Goal: Find specific page/section: Find specific page/section

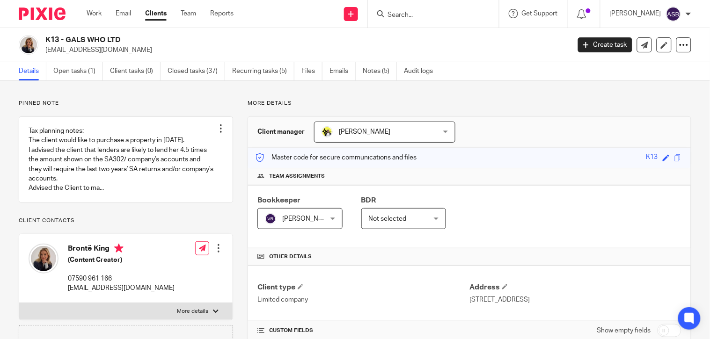
drag, startPoint x: 64, startPoint y: 38, endPoint x: 106, endPoint y: 38, distance: 41.7
click at [106, 38] on h2 "K13 - GALS WHO LTD" at bounding box center [252, 40] width 415 height 10
drag, startPoint x: 106, startPoint y: 38, endPoint x: 71, endPoint y: 38, distance: 35.1
click at [92, 38] on h2 "K13 - GALS WHO LTD" at bounding box center [252, 40] width 415 height 10
click at [65, 39] on h2 "K13 - GALS WHO LTD" at bounding box center [252, 40] width 415 height 10
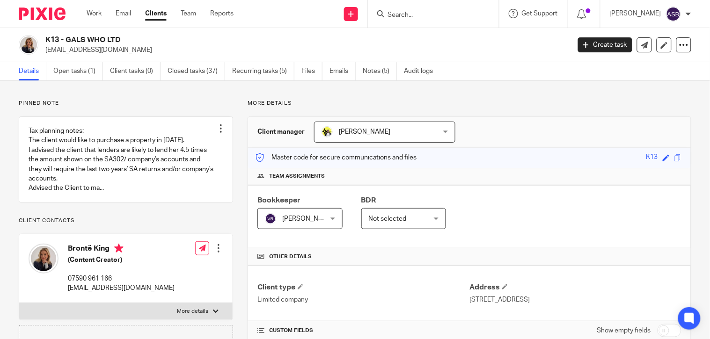
drag, startPoint x: 65, startPoint y: 39, endPoint x: 125, endPoint y: 39, distance: 59.9
click at [125, 39] on h2 "K13 - GALS WHO LTD" at bounding box center [252, 40] width 415 height 10
click at [416, 15] on input "Search" at bounding box center [429, 15] width 84 height 8
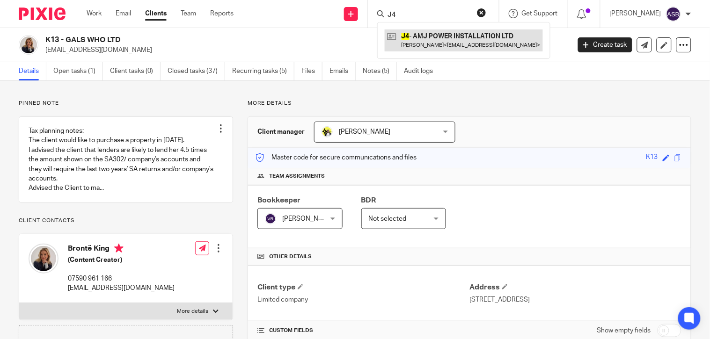
type input "J4"
click at [447, 44] on link at bounding box center [464, 40] width 158 height 22
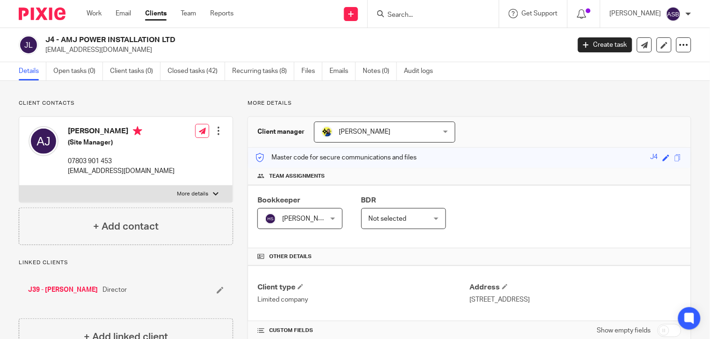
drag, startPoint x: 61, startPoint y: 39, endPoint x: 165, endPoint y: 36, distance: 104.0
click at [165, 36] on h2 "J4 - AMJ POWER INSTALLATION LTD" at bounding box center [252, 40] width 415 height 10
